Goal: Task Accomplishment & Management: Use online tool/utility

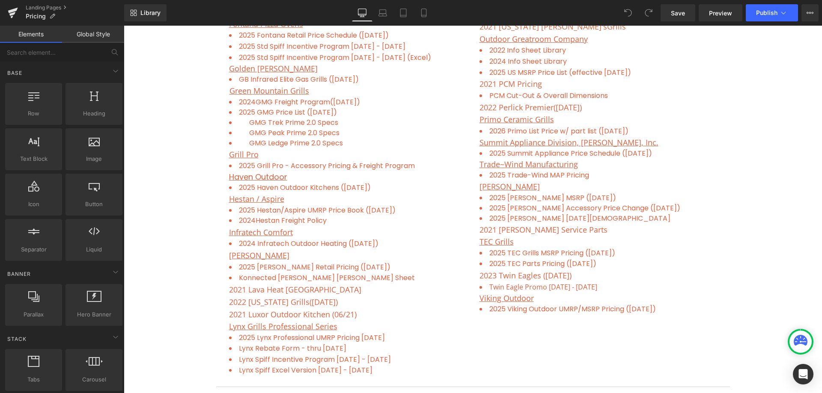
scroll to position [685, 0]
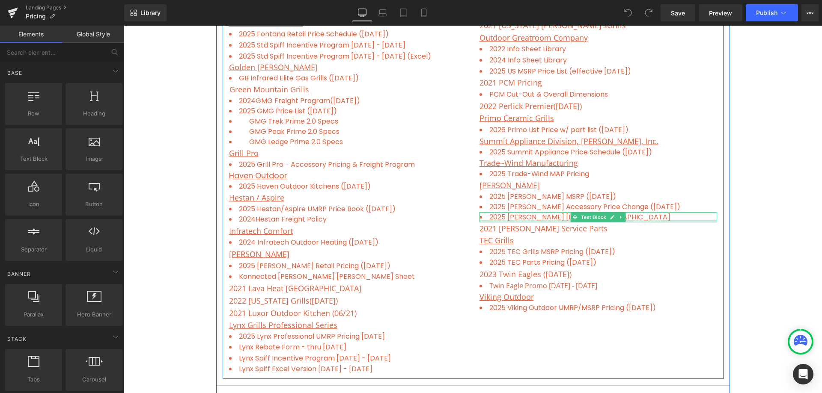
click at [631, 220] on div "2025 [PERSON_NAME] [DATE][DEMOGRAPHIC_DATA] Text Block" at bounding box center [598, 217] width 238 height 10
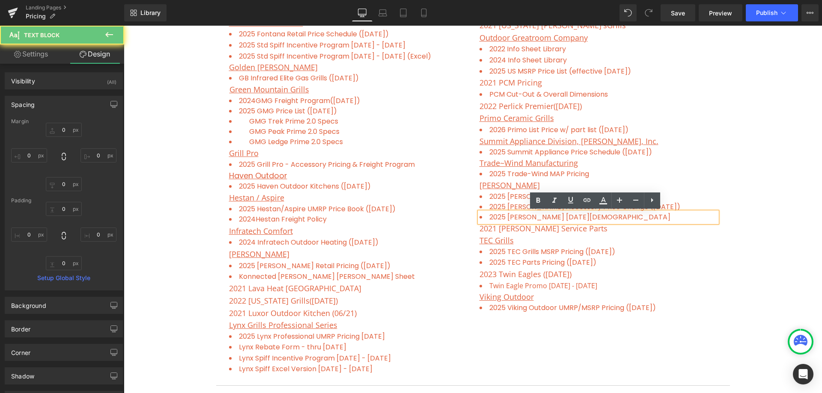
drag, startPoint x: 628, startPoint y: 216, endPoint x: 623, endPoint y: 217, distance: 5.3
click at [627, 216] on li "2025 [PERSON_NAME] [DATE][DEMOGRAPHIC_DATA]" at bounding box center [598, 217] width 238 height 10
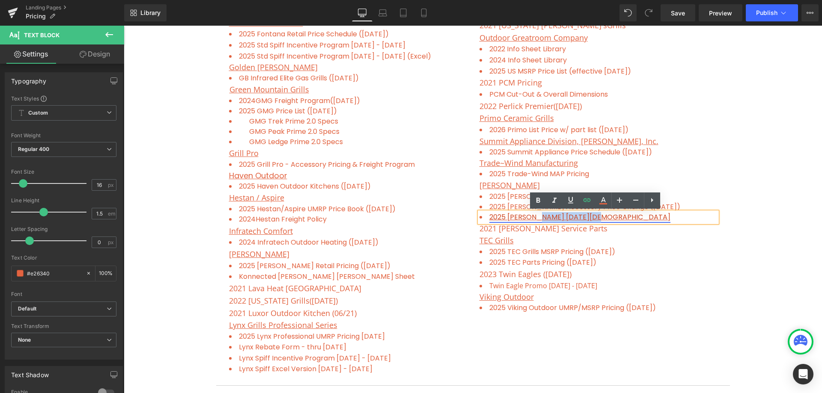
drag, startPoint x: 621, startPoint y: 217, endPoint x: 532, endPoint y: 215, distance: 88.6
click at [532, 215] on li "2025 [PERSON_NAME] [DATE][DEMOGRAPHIC_DATA]" at bounding box center [598, 217] width 238 height 10
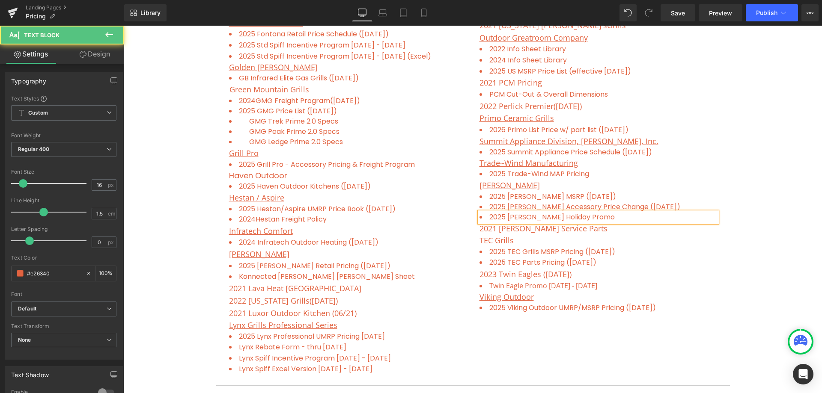
click at [584, 220] on li "2025 [PERSON_NAME] H oliday Promo" at bounding box center [598, 217] width 238 height 10
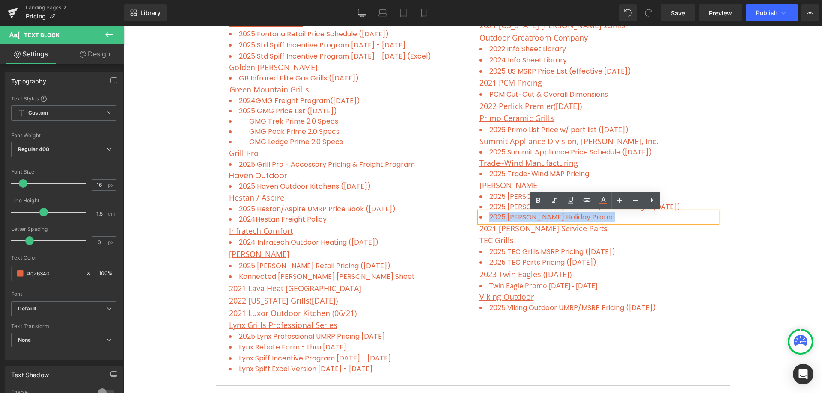
drag, startPoint x: 591, startPoint y: 218, endPoint x: 483, endPoint y: 215, distance: 107.9
click at [483, 215] on li "2025 [PERSON_NAME] H oliday Promo" at bounding box center [598, 217] width 238 height 10
click at [587, 199] on icon at bounding box center [587, 200] width 10 height 10
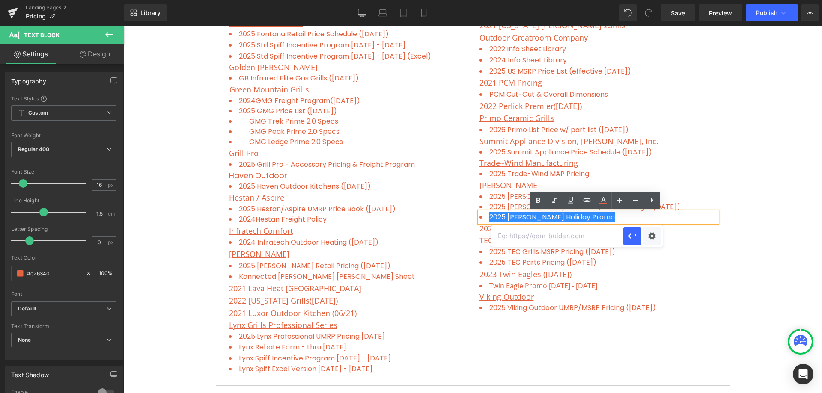
click at [558, 232] on input "text" at bounding box center [557, 236] width 132 height 21
paste input "[URL][DOMAIN_NAME]"
type input "[URL][DOMAIN_NAME]"
click at [631, 238] on icon "button" at bounding box center [632, 236] width 10 height 10
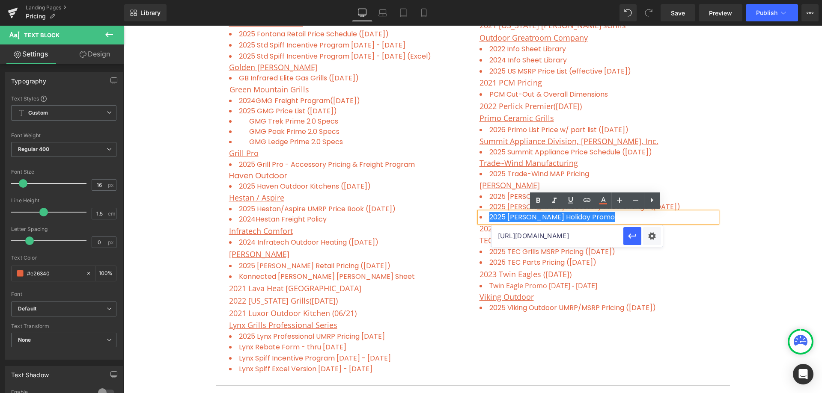
scroll to position [0, 0]
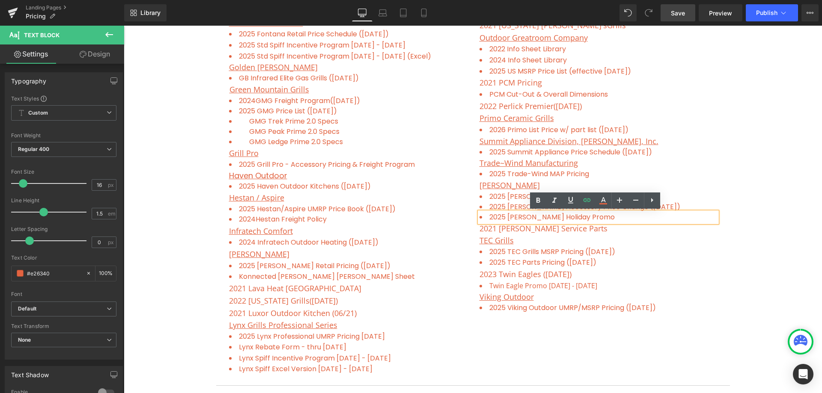
click at [677, 10] on span "Save" at bounding box center [678, 13] width 14 height 9
